Goal: Task Accomplishment & Management: Manage account settings

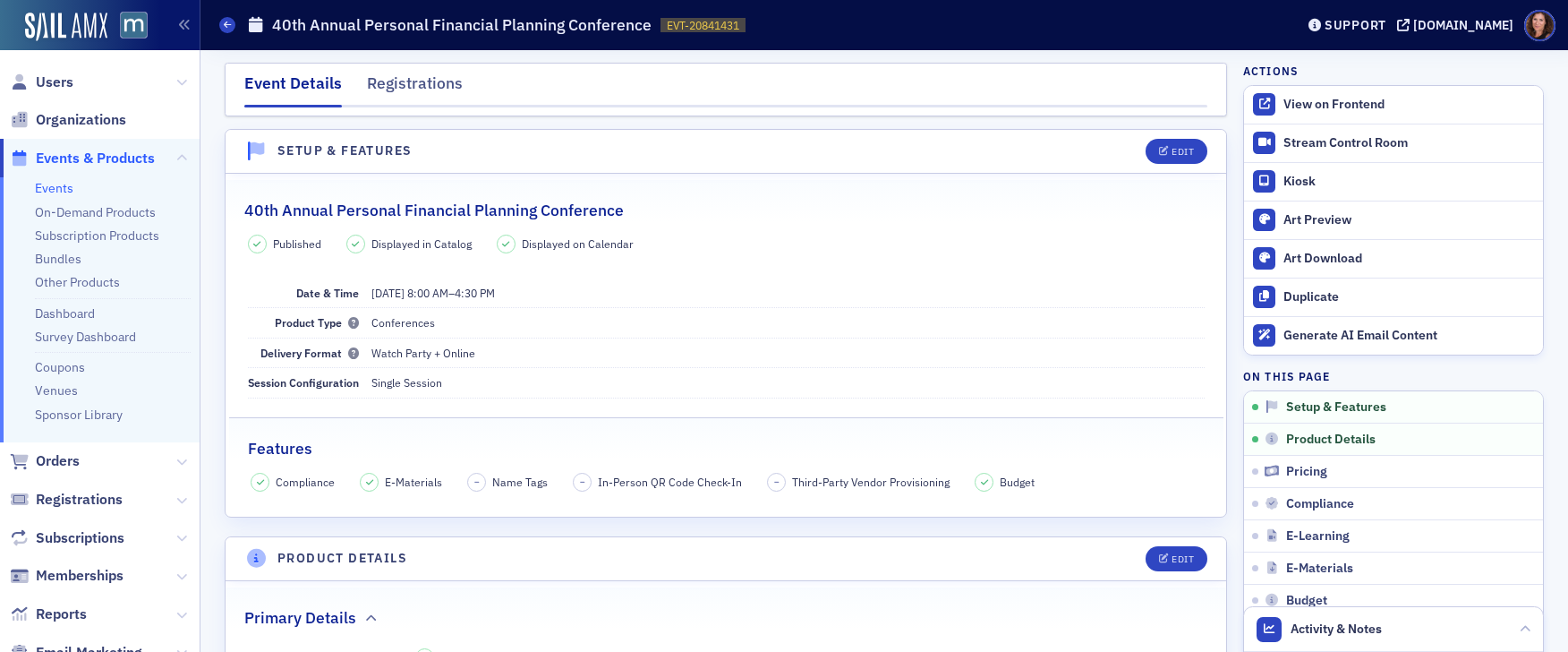
click at [1330, 105] on div "View on Frontend" at bounding box center [1409, 104] width 251 height 16
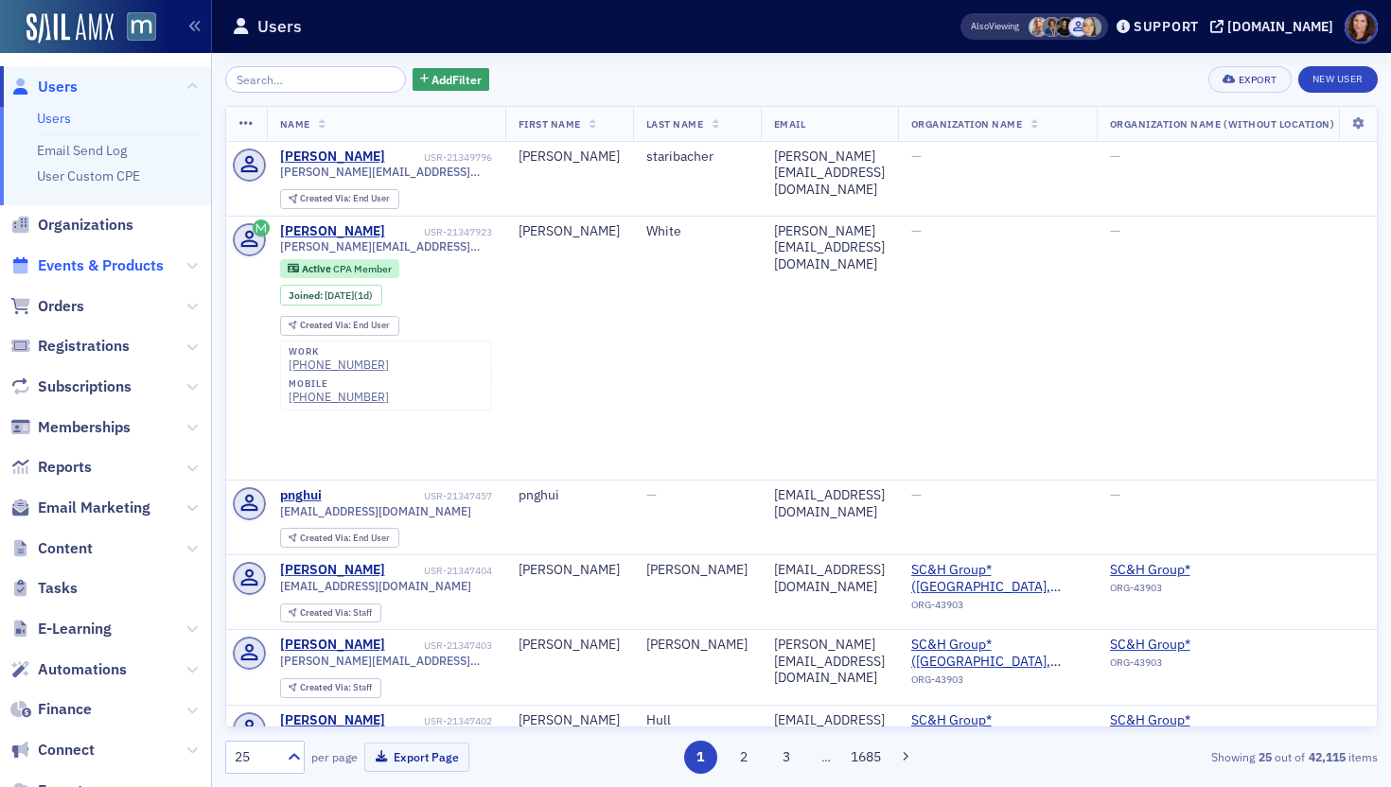
drag, startPoint x: 125, startPoint y: 248, endPoint x: 132, endPoint y: 260, distance: 14.4
click at [125, 248] on span "Events & Products" at bounding box center [105, 266] width 211 height 41
click at [132, 255] on span "Events & Products" at bounding box center [101, 264] width 126 height 21
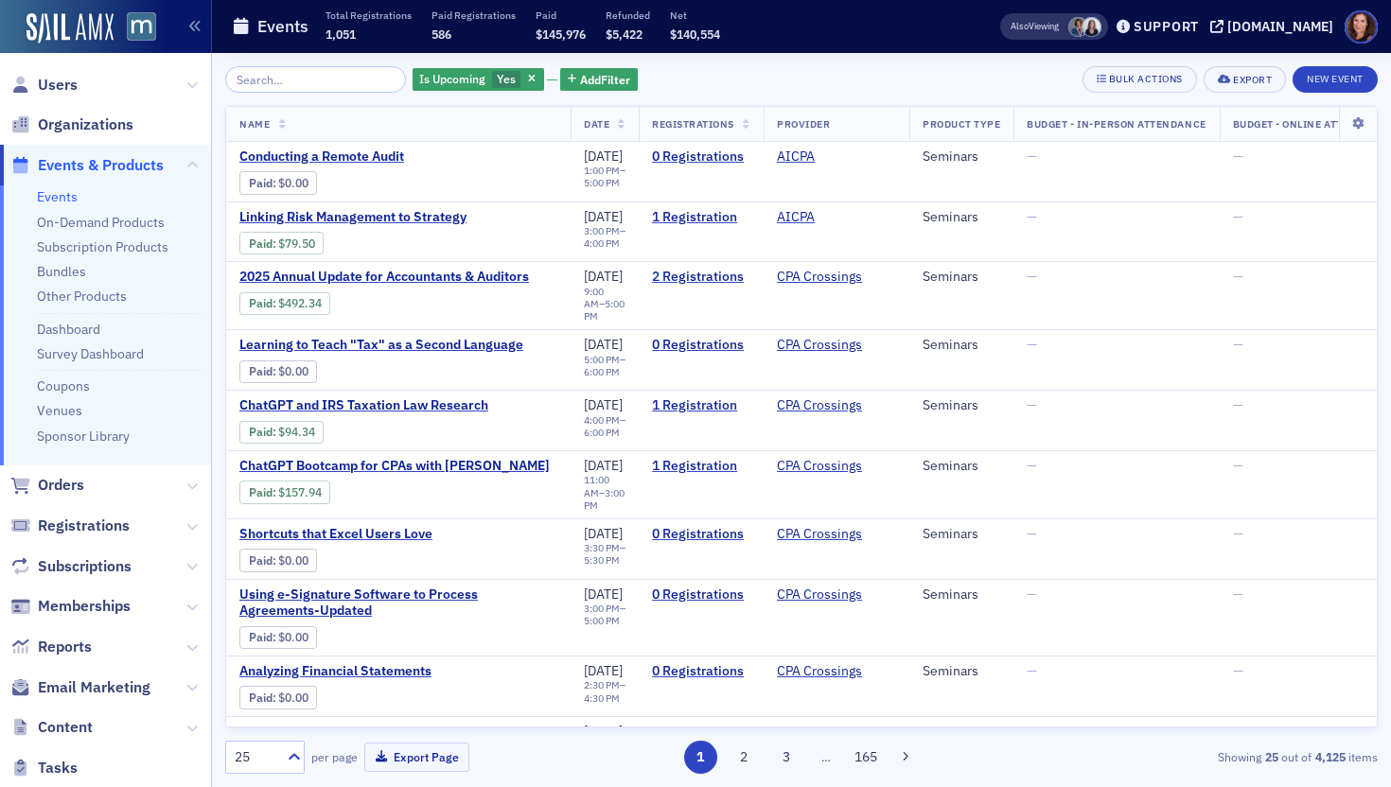
click at [289, 80] on input "search" at bounding box center [315, 79] width 181 height 26
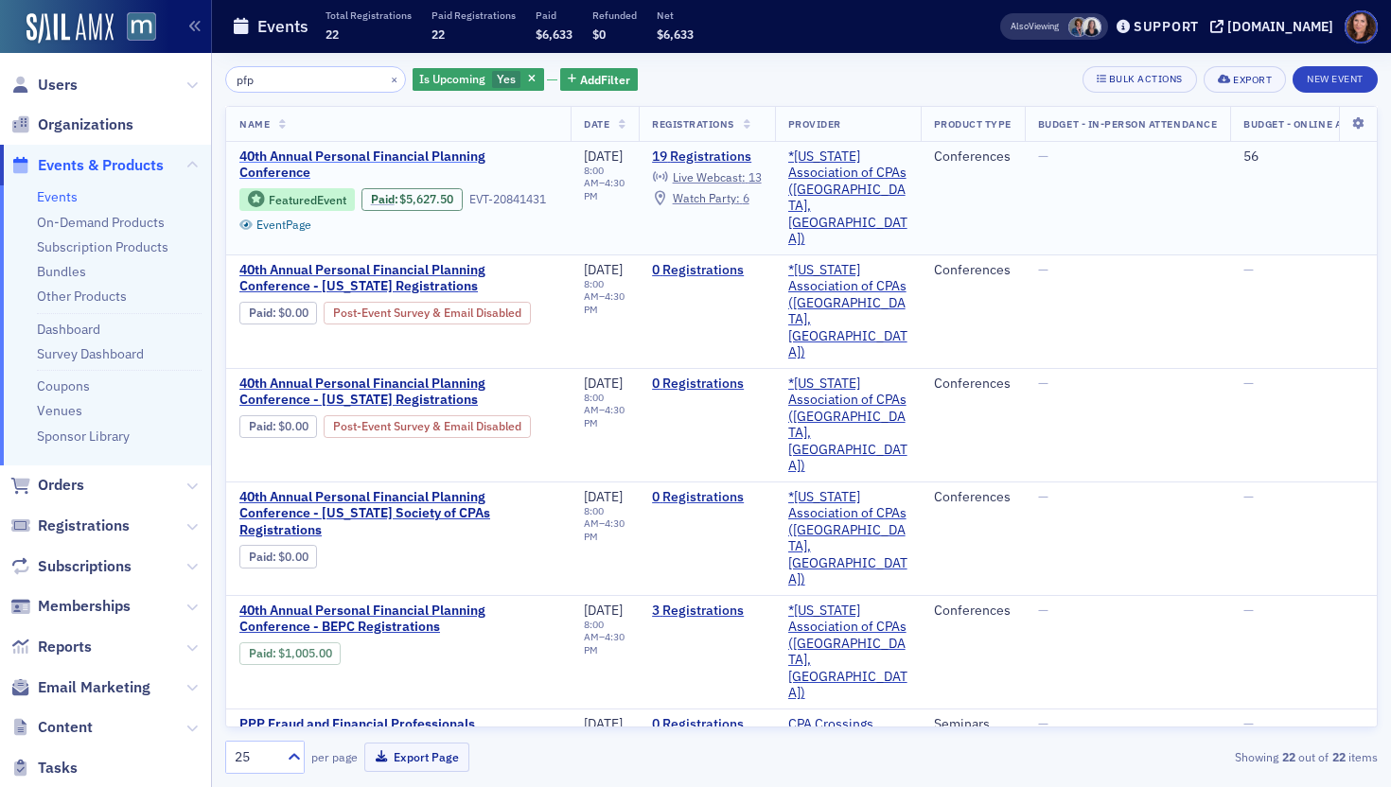
type input "pfp"
click at [366, 158] on span "40th Annual Personal Financial Planning Conference" at bounding box center [398, 165] width 318 height 33
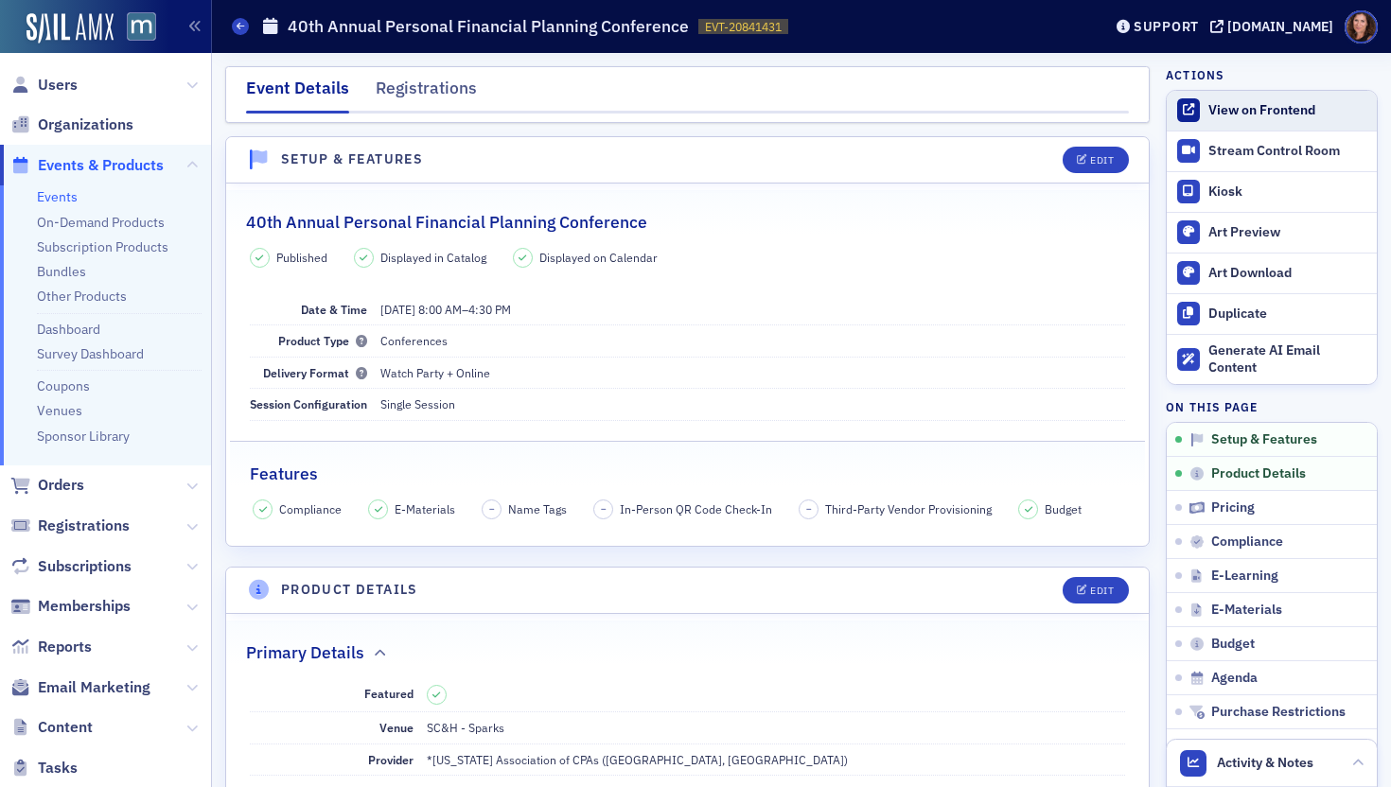
click at [1226, 111] on div "View on Frontend" at bounding box center [1287, 110] width 159 height 17
click at [65, 92] on span "Users" at bounding box center [58, 85] width 40 height 21
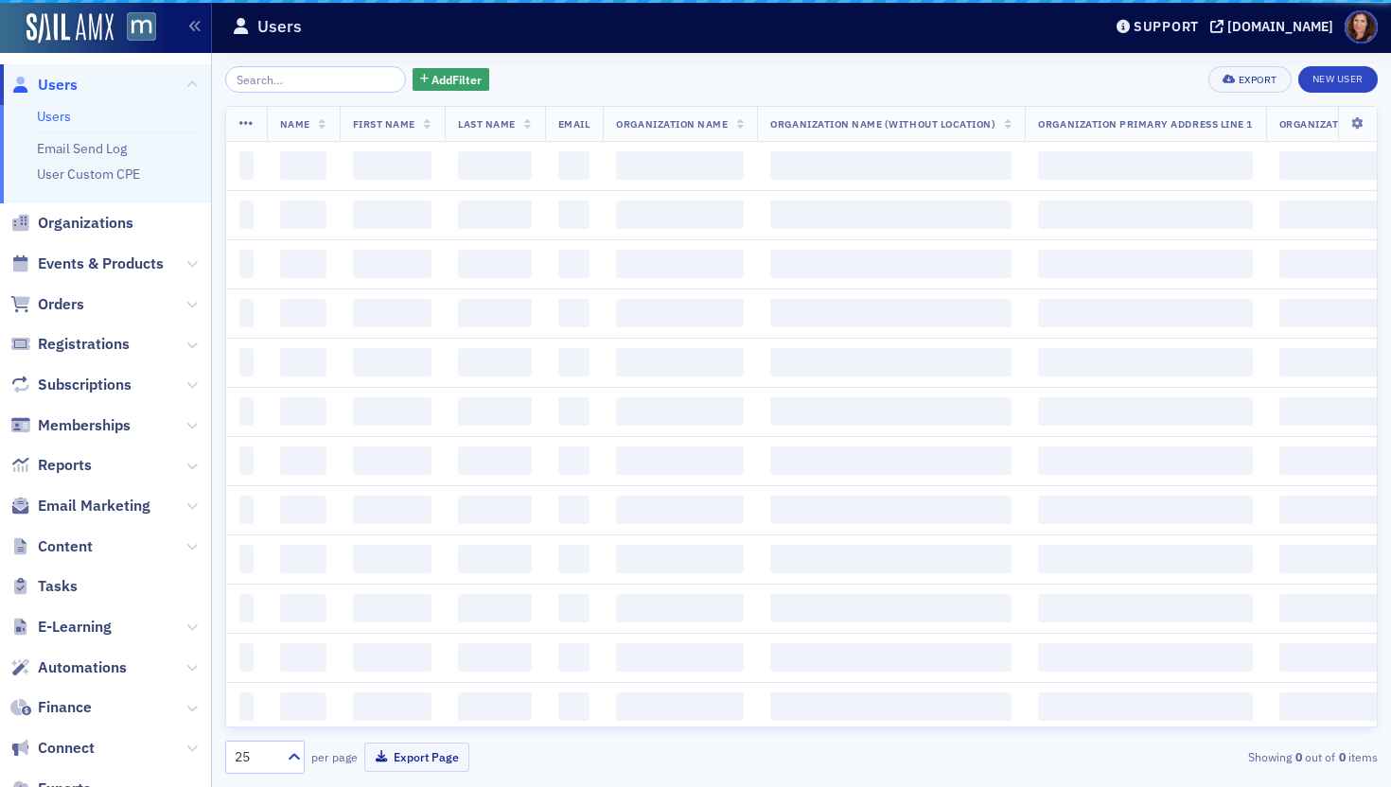
click at [284, 81] on input "search" at bounding box center [315, 79] width 181 height 26
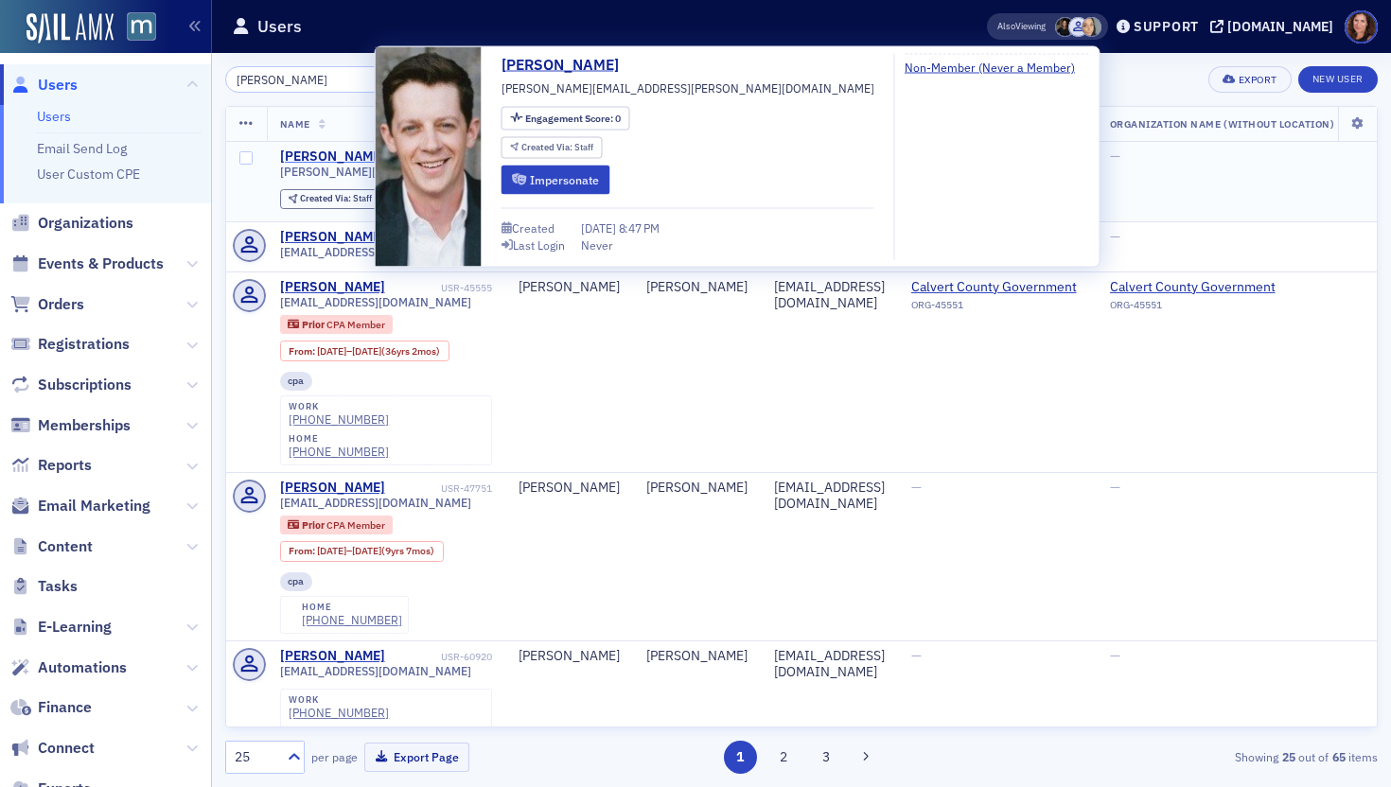
type input "[PERSON_NAME]"
click at [335, 153] on div "[PERSON_NAME]" at bounding box center [332, 157] width 105 height 17
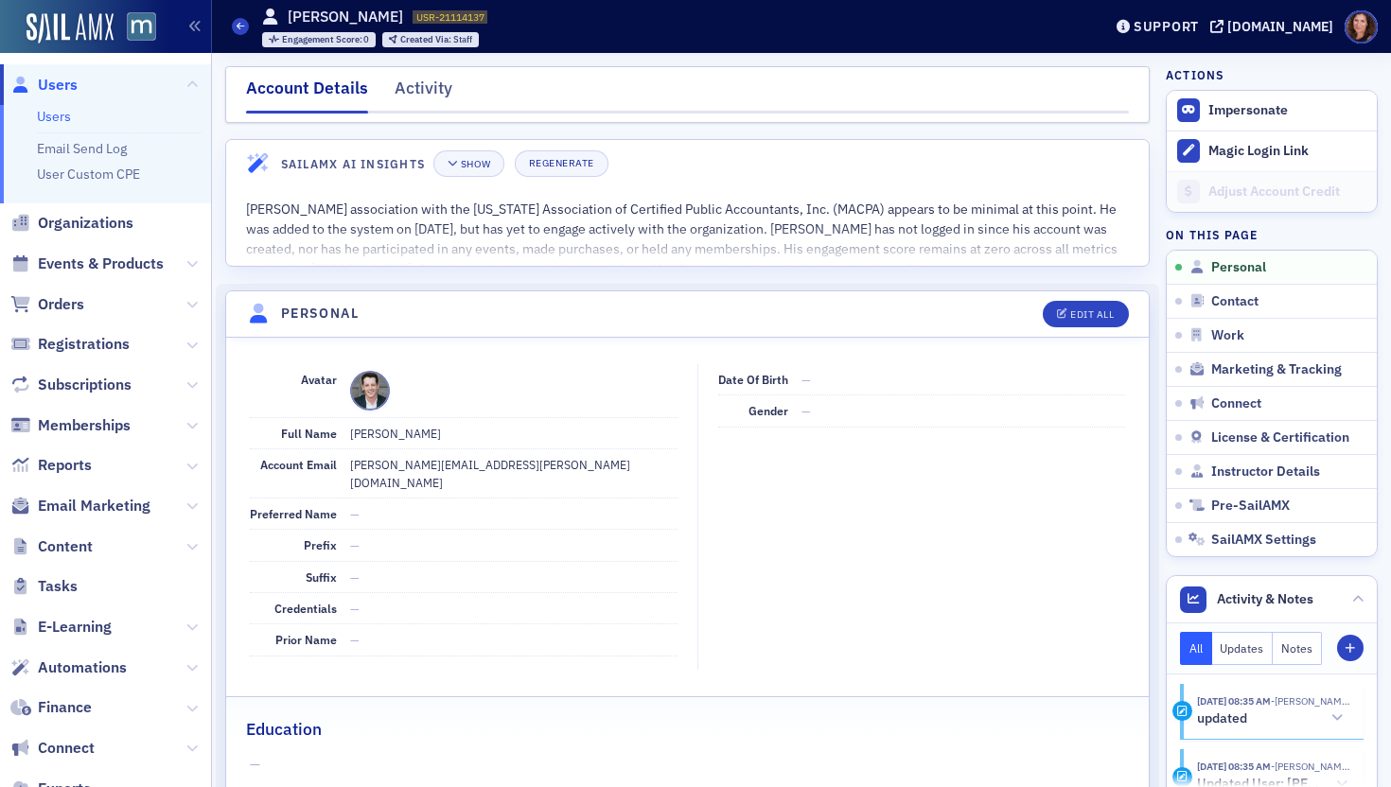
drag, startPoint x: 58, startPoint y: 114, endPoint x: 207, endPoint y: 114, distance: 149.5
click at [58, 114] on link "Users" at bounding box center [54, 116] width 34 height 17
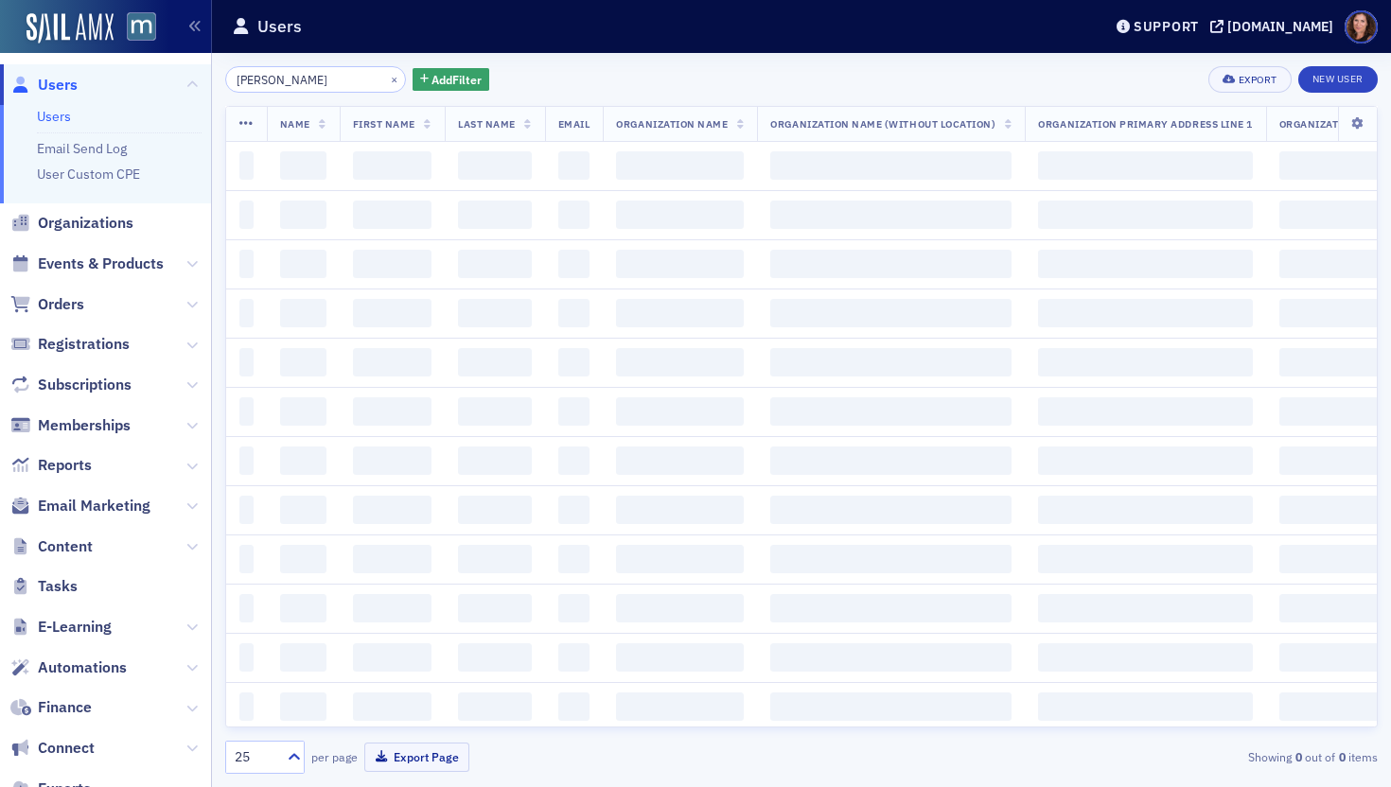
click at [265, 80] on input "[PERSON_NAME]" at bounding box center [315, 79] width 181 height 26
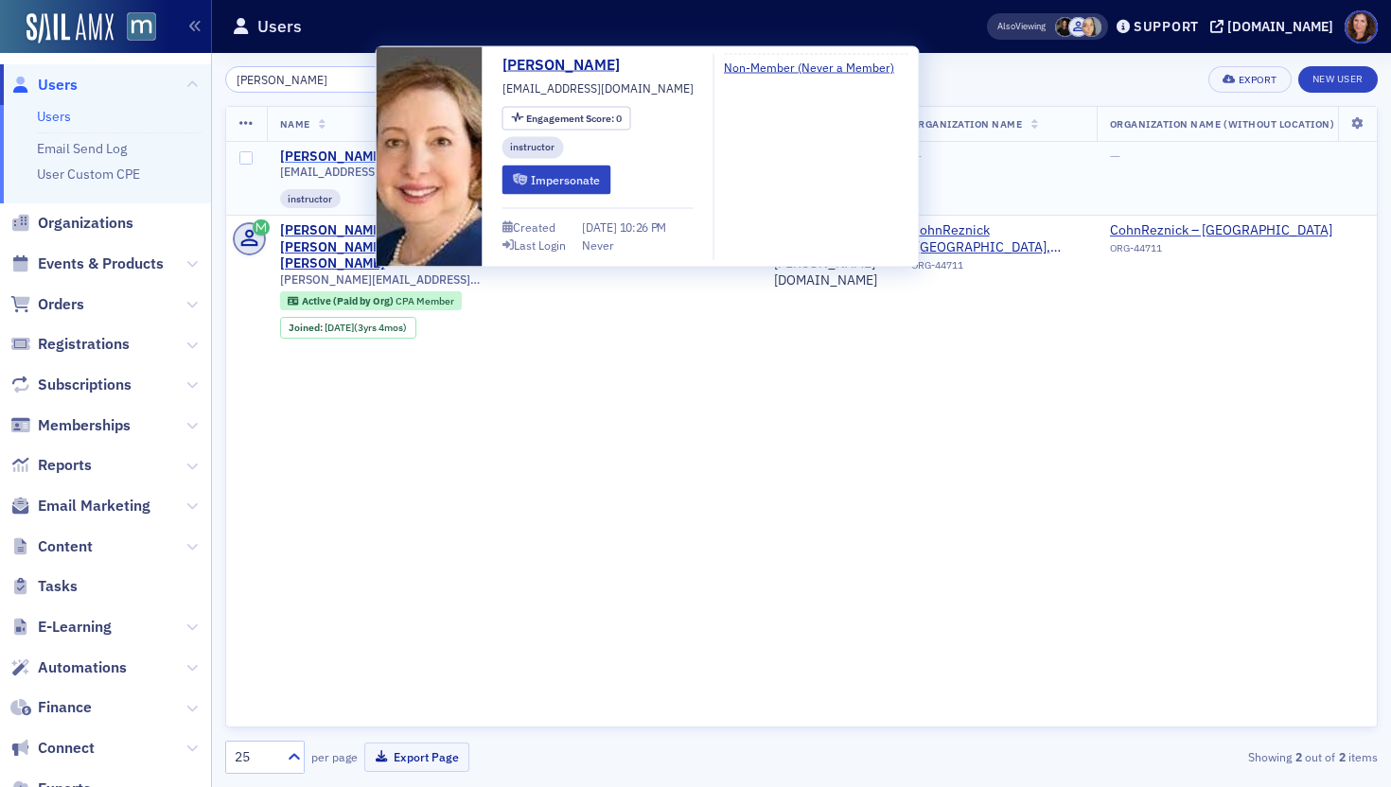
type input "[PERSON_NAME]"
click at [313, 150] on div "[PERSON_NAME]" at bounding box center [332, 157] width 105 height 17
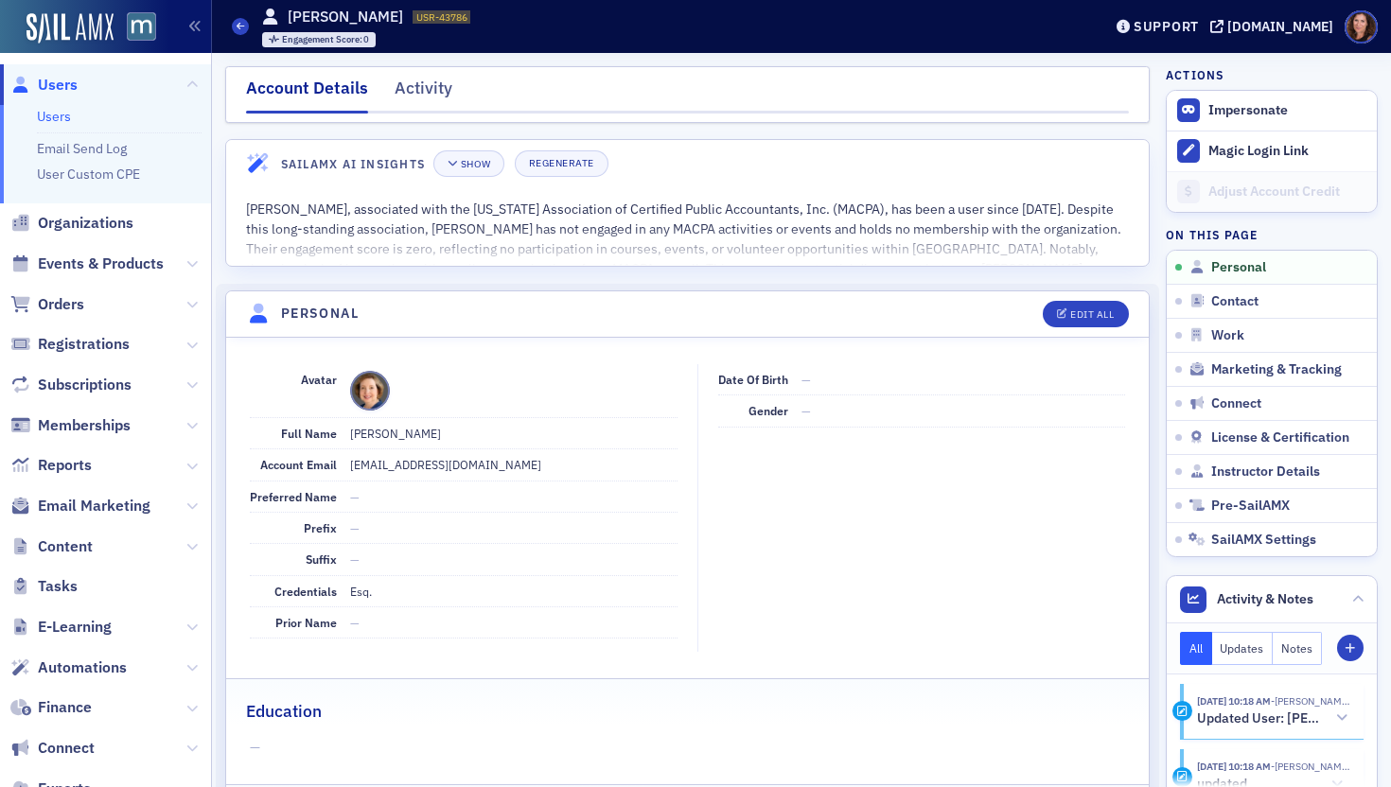
click at [57, 118] on link "Users" at bounding box center [54, 116] width 34 height 17
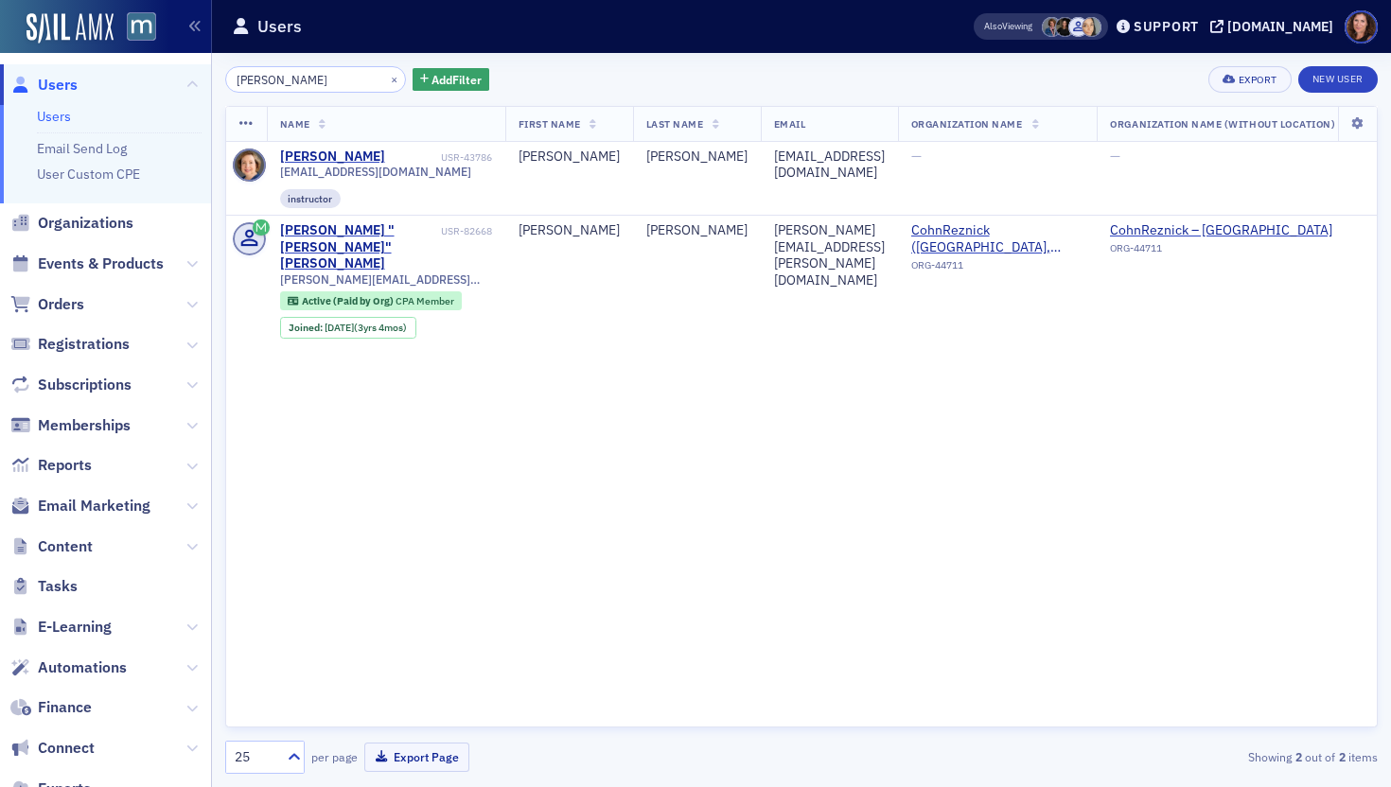
drag, startPoint x: 271, startPoint y: 92, endPoint x: 262, endPoint y: 86, distance: 10.2
click at [271, 92] on input "[PERSON_NAME]" at bounding box center [315, 79] width 181 height 26
click at [262, 86] on input "[PERSON_NAME]" at bounding box center [315, 79] width 181 height 26
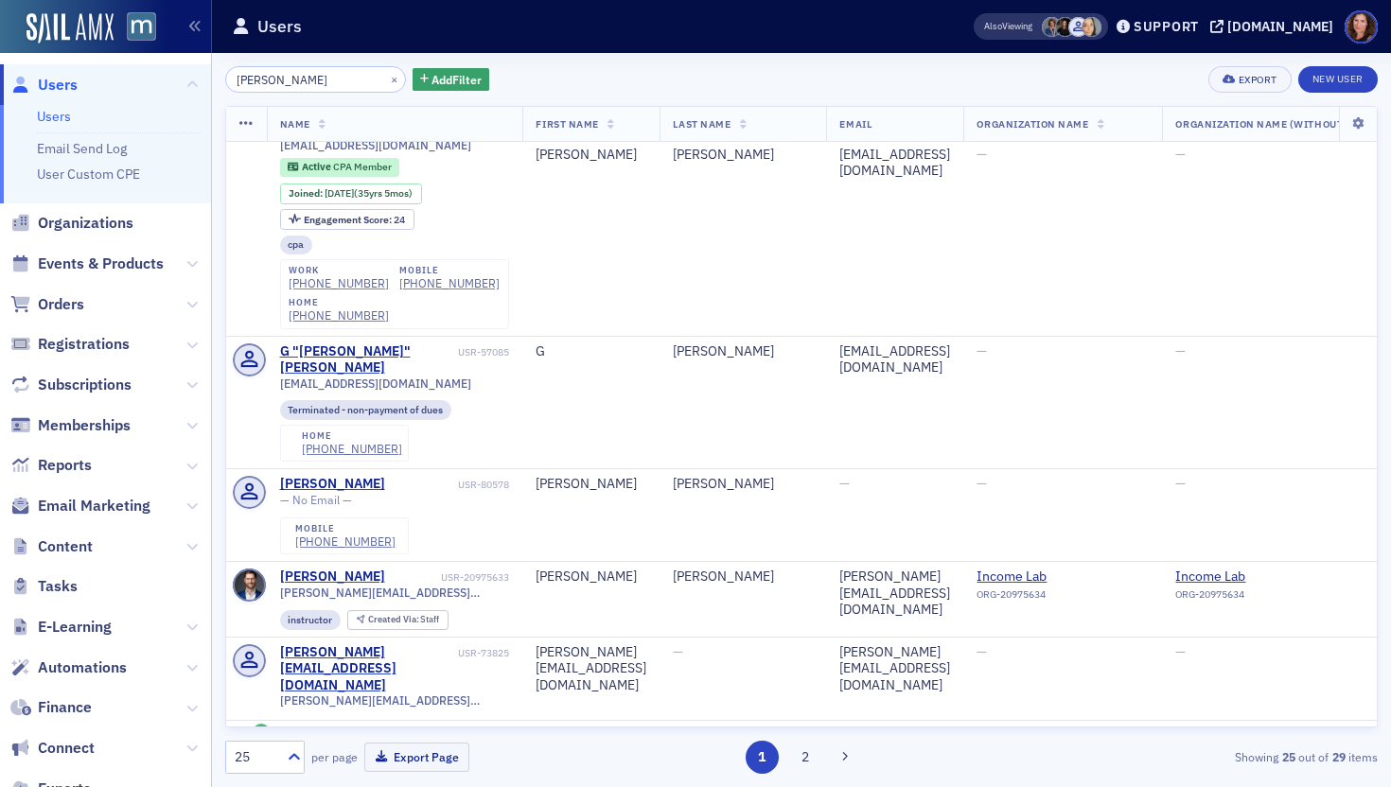
scroll to position [1129, 0]
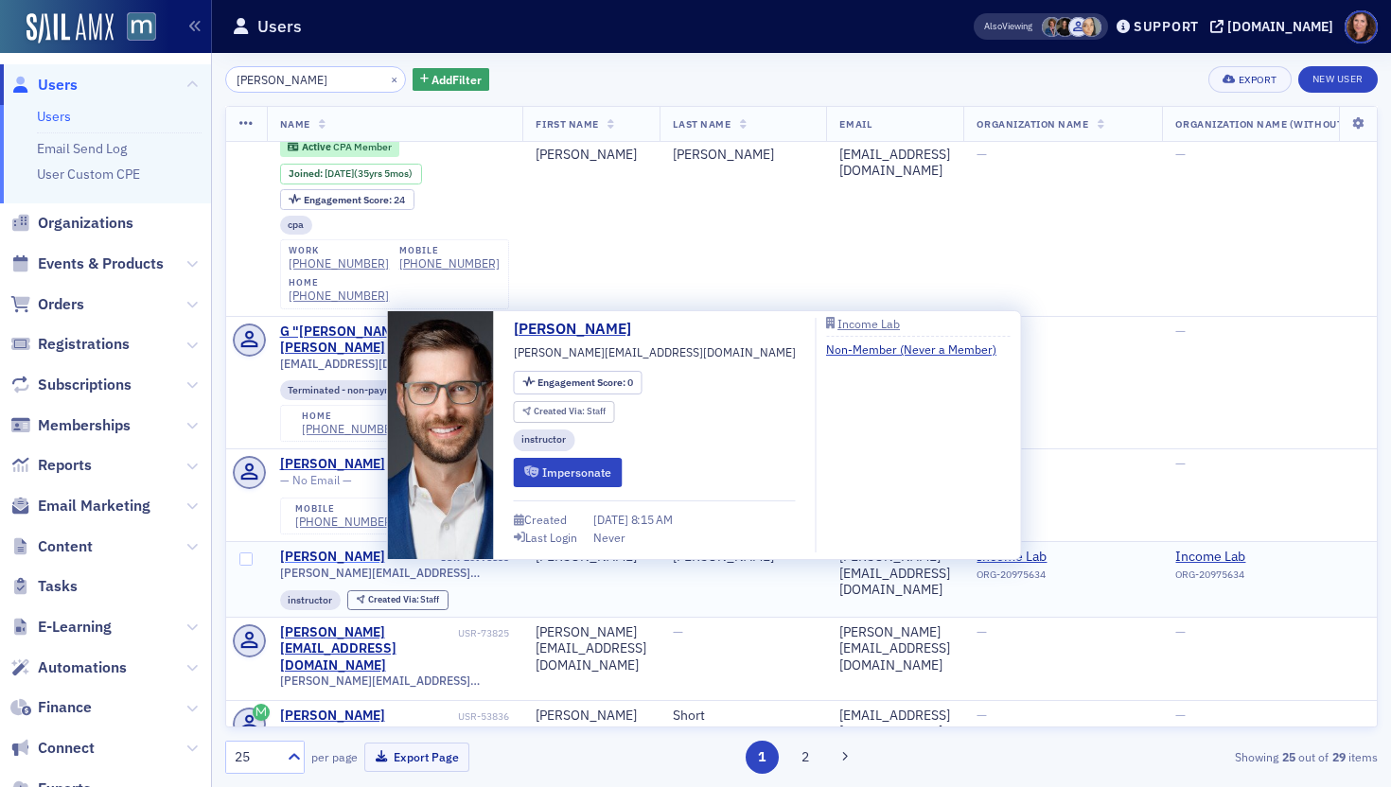
type input "[PERSON_NAME]"
click at [365, 549] on div "[PERSON_NAME]" at bounding box center [332, 557] width 105 height 17
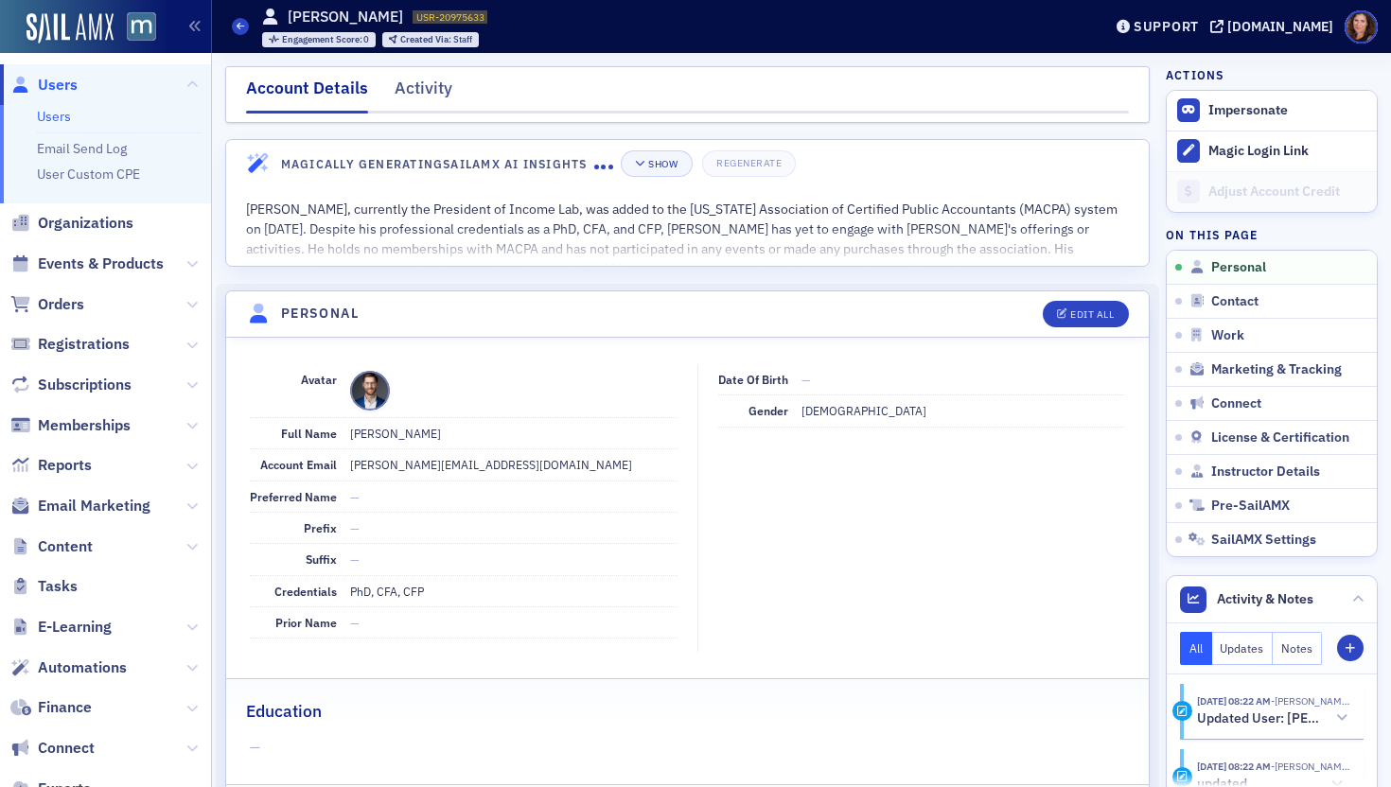
click at [65, 116] on link "Users" at bounding box center [54, 116] width 34 height 17
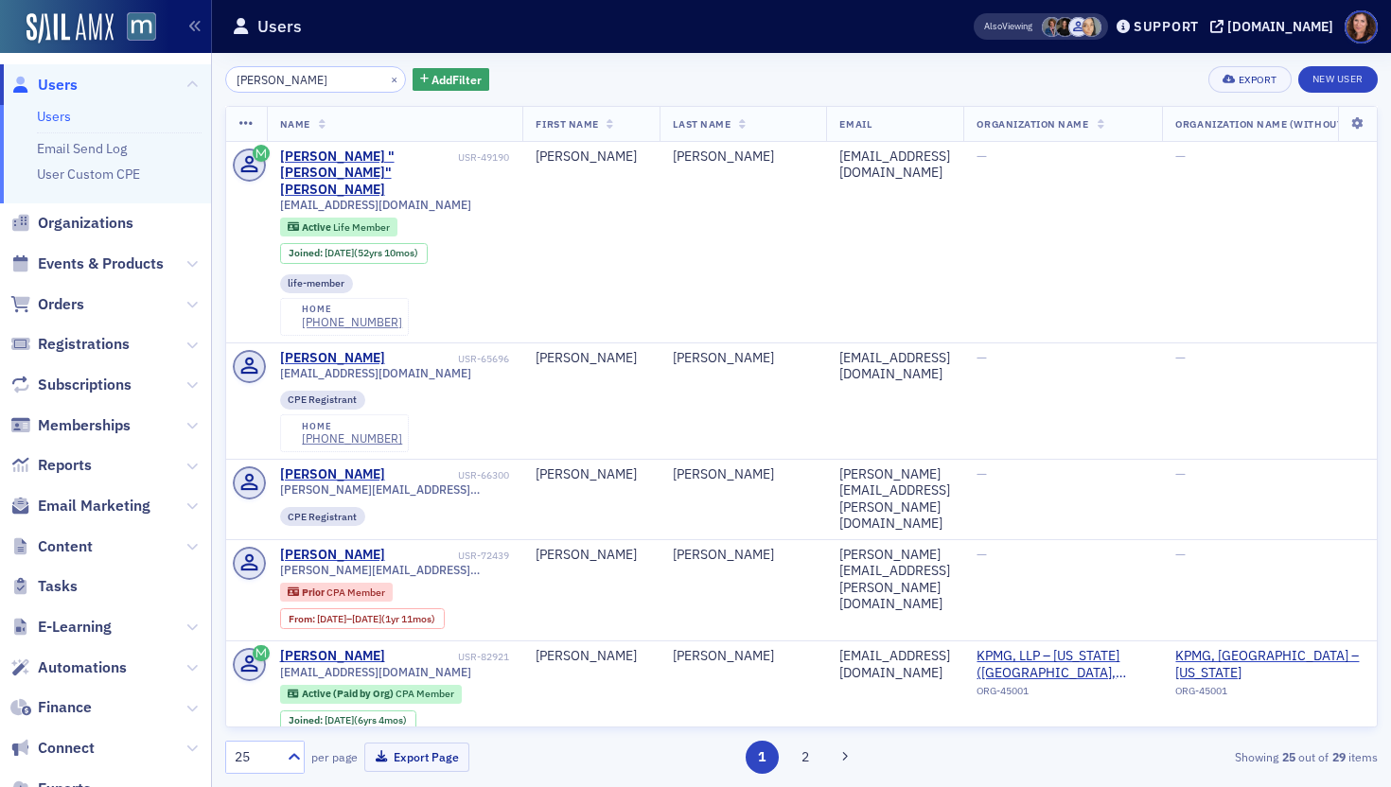
click at [272, 74] on input "[PERSON_NAME]" at bounding box center [315, 79] width 181 height 26
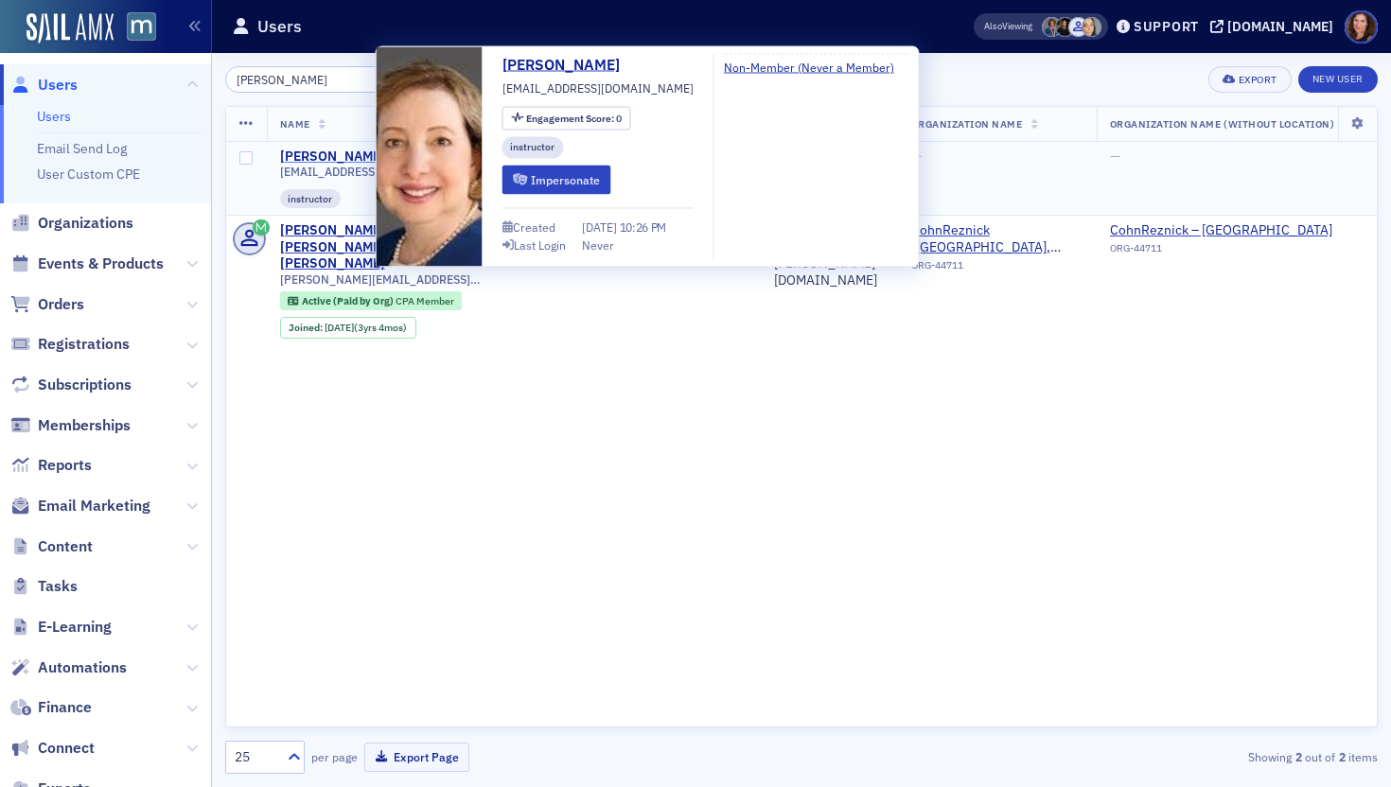
type input "[PERSON_NAME]"
click at [345, 149] on div "[PERSON_NAME]" at bounding box center [332, 157] width 105 height 17
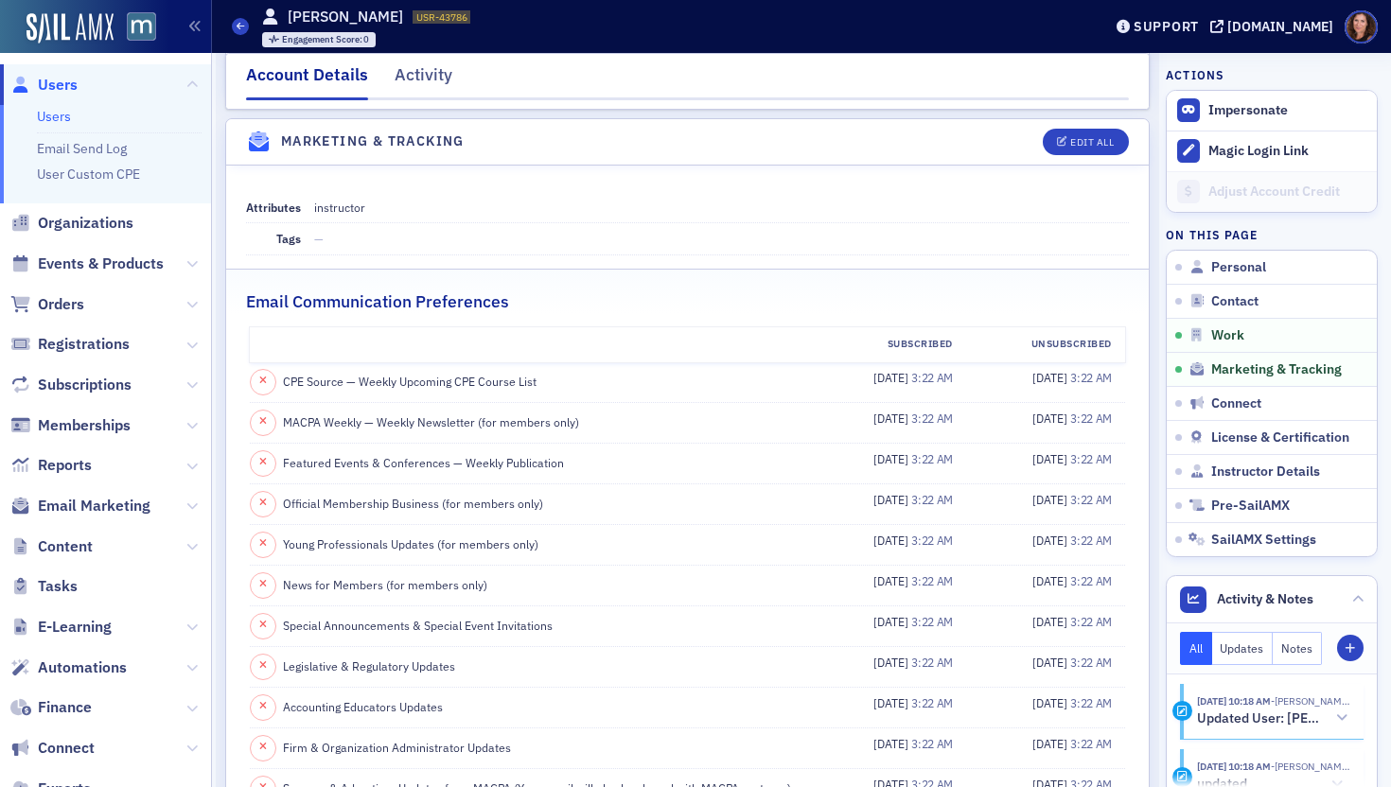
scroll to position [1840, 0]
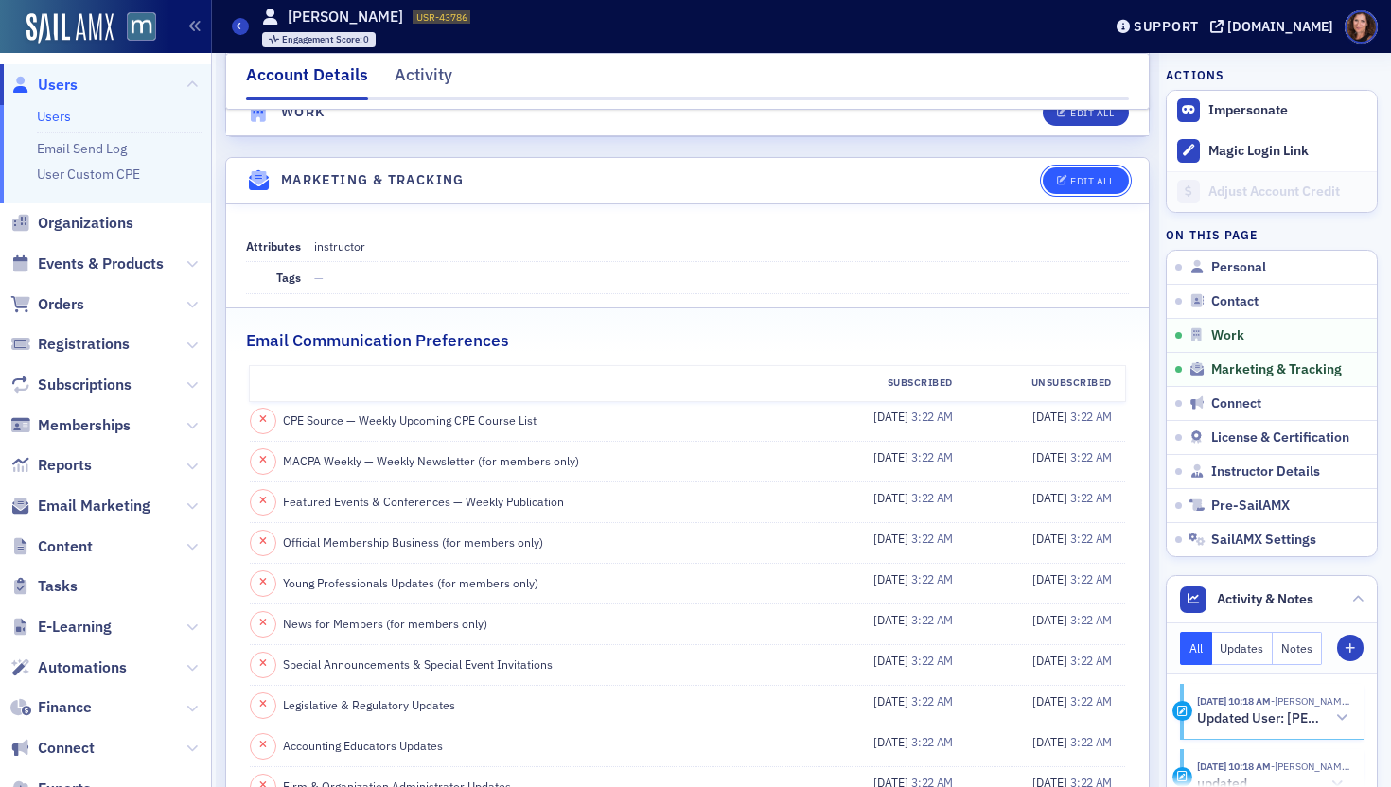
click at [1055, 188] on button "Edit All" at bounding box center [1084, 180] width 85 height 26
select select "US"
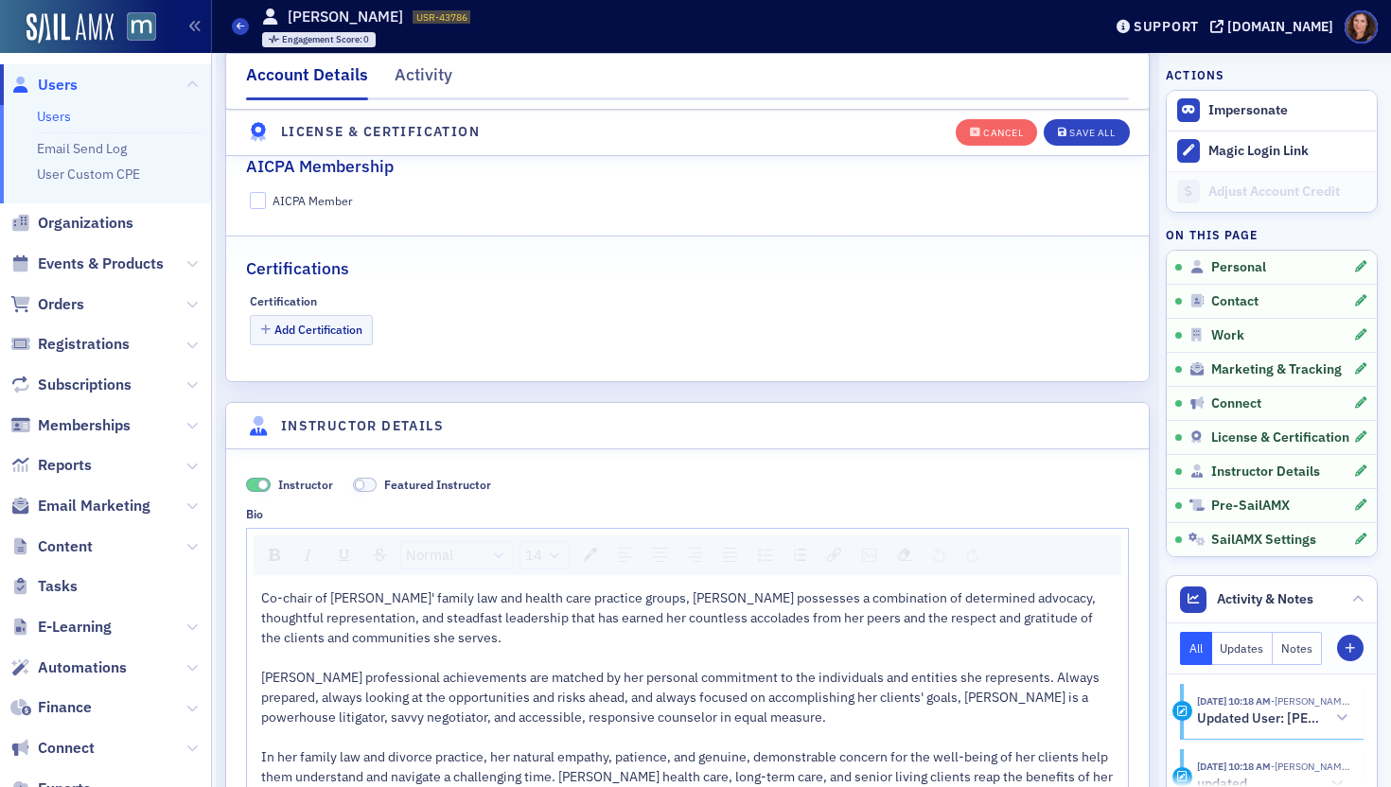
scroll to position [3718, 0]
click at [1069, 131] on div "Save All" at bounding box center [1091, 133] width 45 height 10
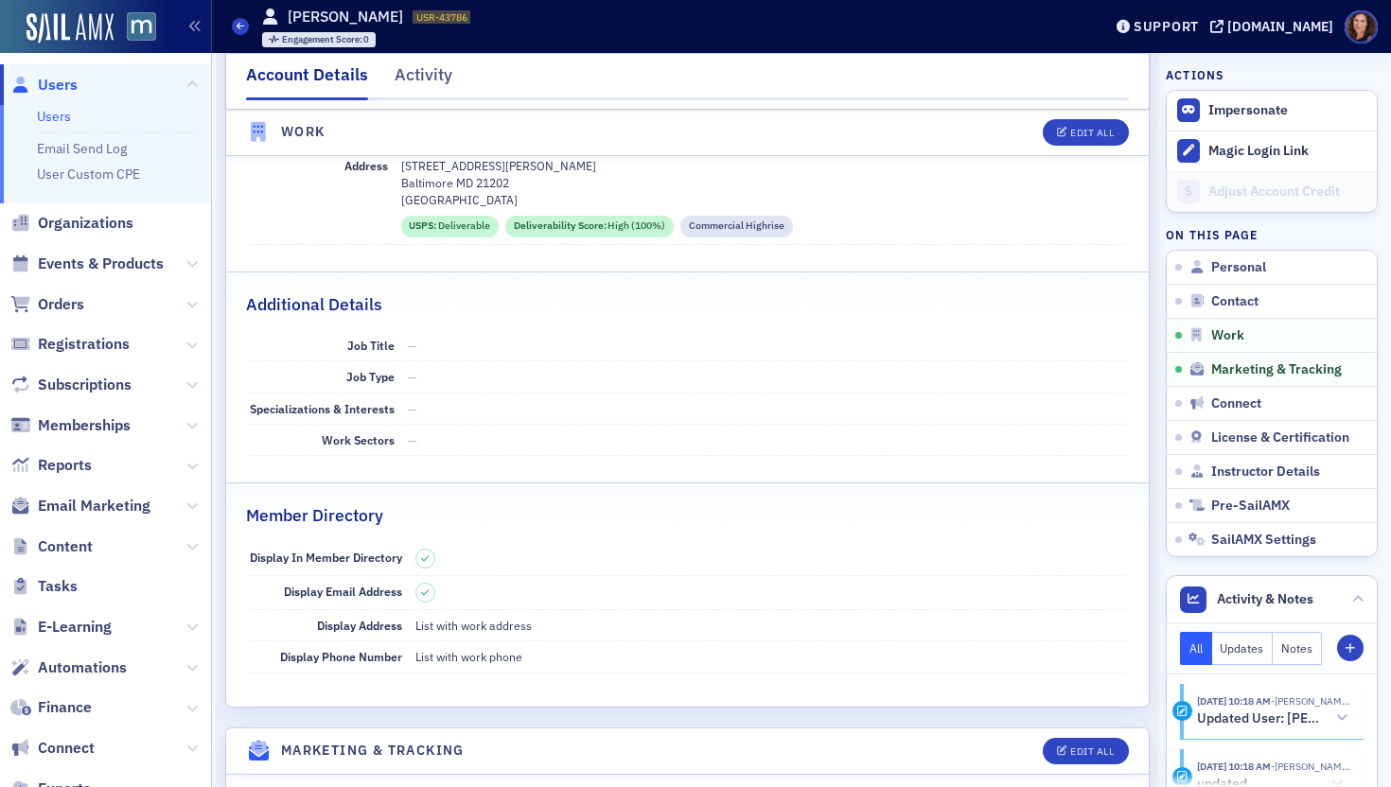
scroll to position [1340, 0]
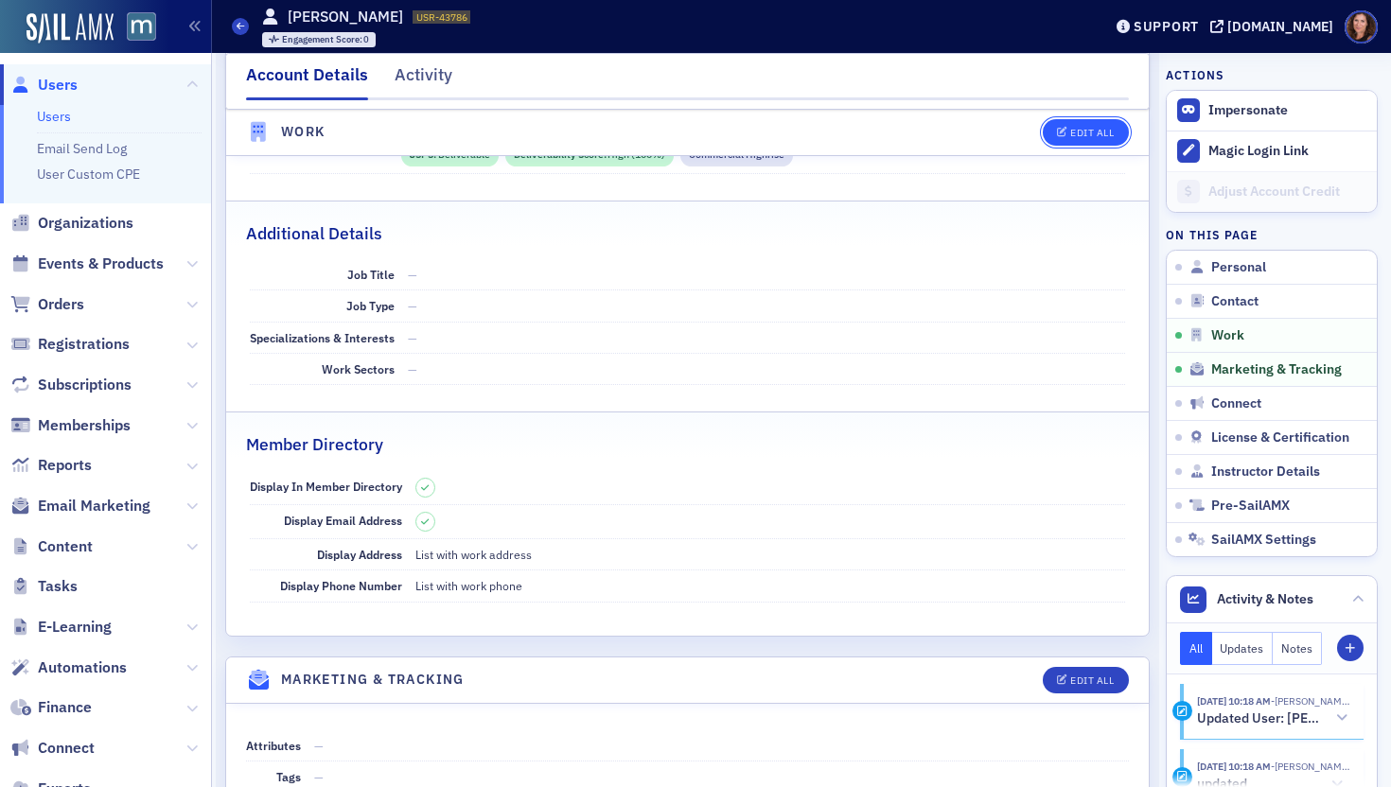
click at [1070, 131] on div "Edit All" at bounding box center [1092, 133] width 44 height 10
select select "US"
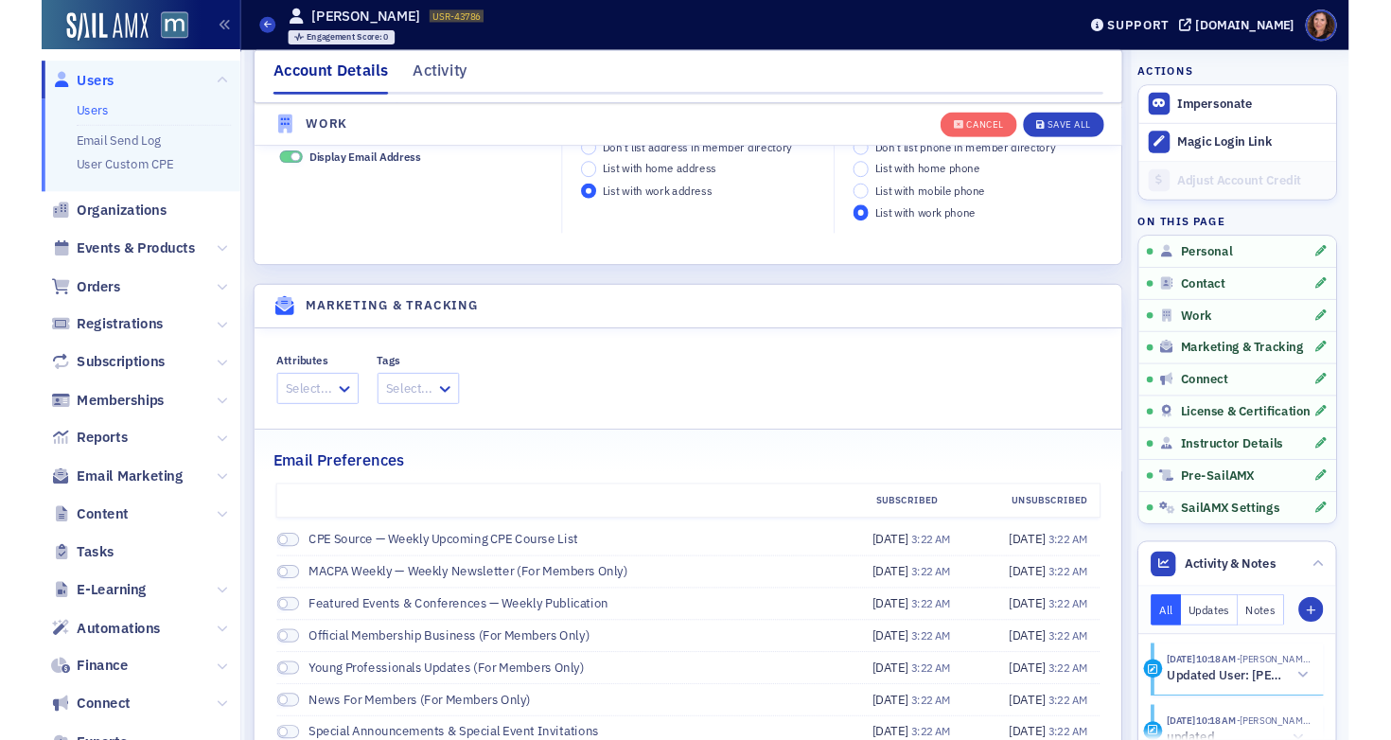
scroll to position [2351, 0]
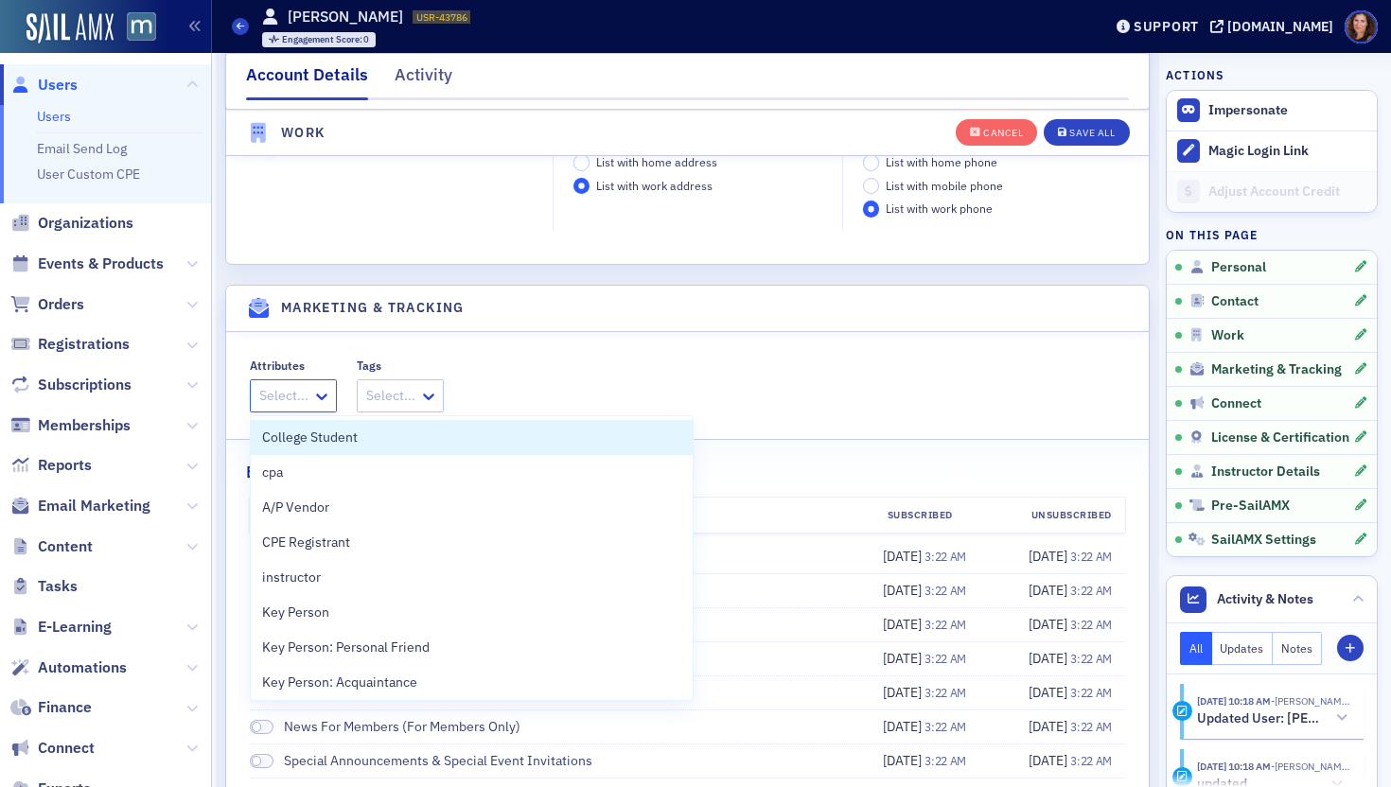
click at [305, 394] on div at bounding box center [283, 396] width 53 height 24
type input "in"
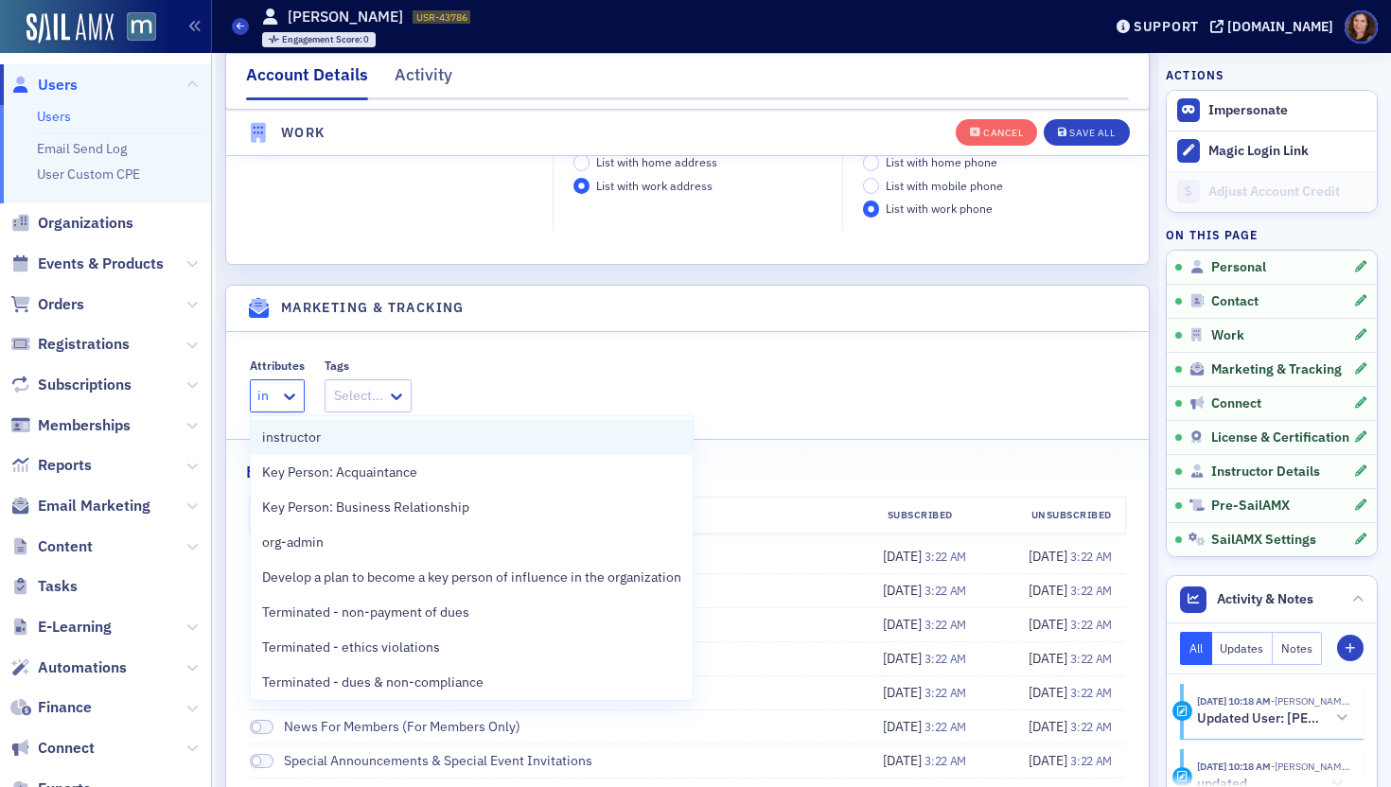
click at [351, 439] on div "instructor" at bounding box center [471, 438] width 419 height 20
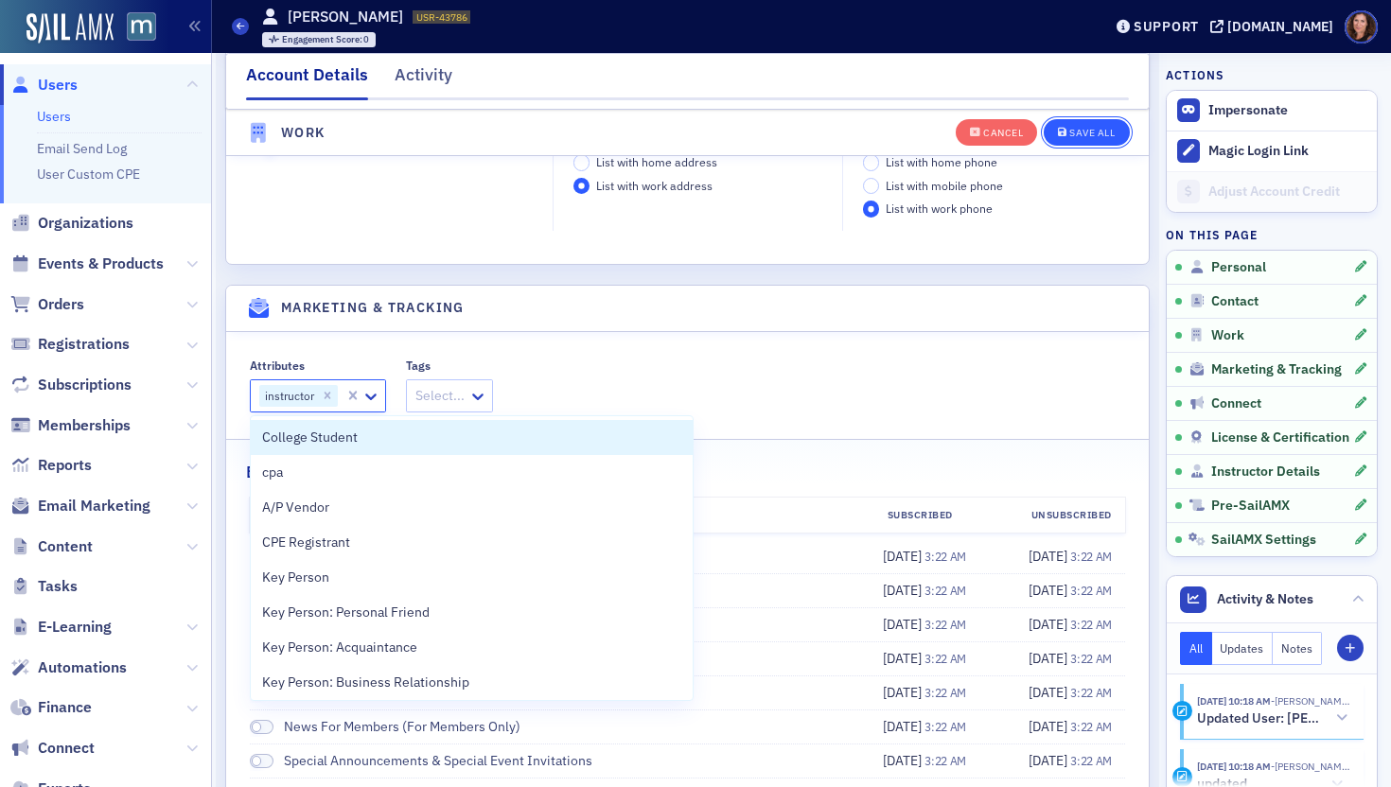
click at [1069, 129] on div "Save All" at bounding box center [1091, 133] width 45 height 10
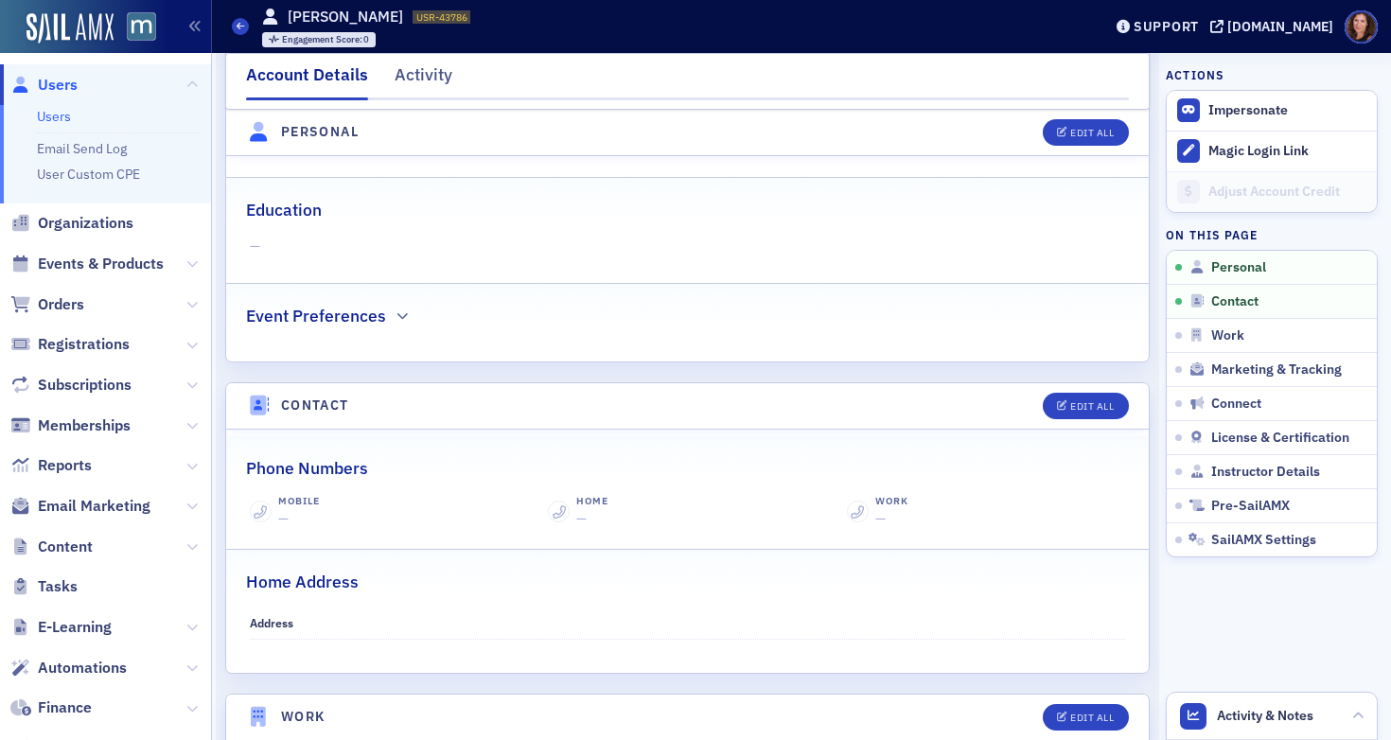
scroll to position [0, 0]
